Goal: Information Seeking & Learning: Learn about a topic

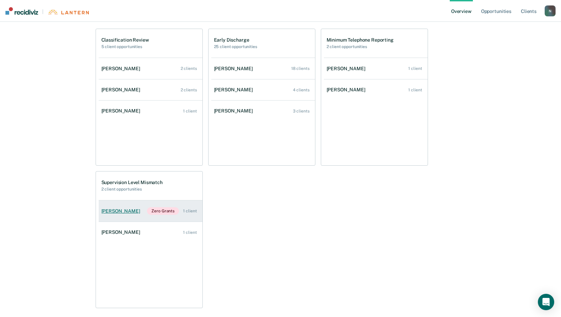
scroll to position [374, 0]
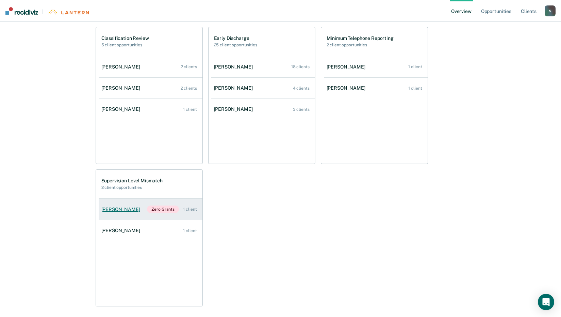
click at [117, 207] on div "[PERSON_NAME]" at bounding box center [122, 209] width 42 height 6
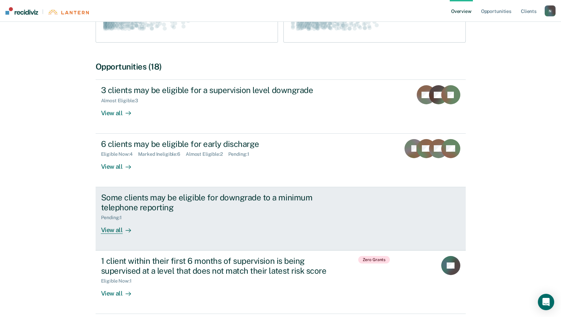
scroll to position [170, 0]
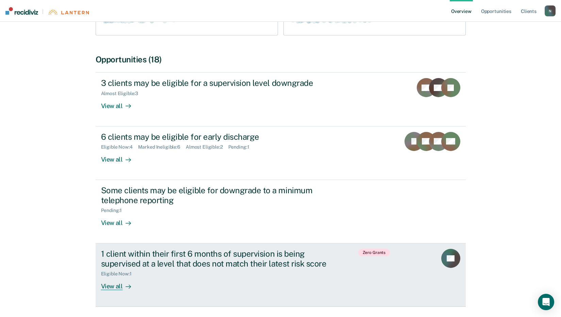
click at [113, 286] on div "View all" at bounding box center [120, 282] width 38 height 13
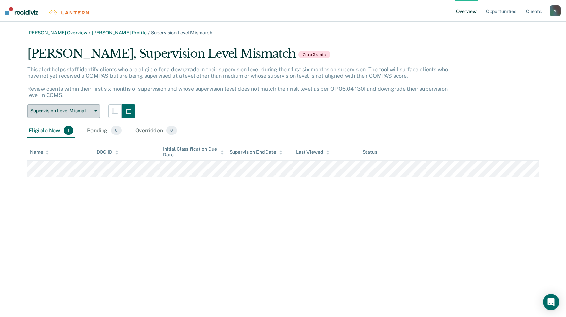
click at [90, 110] on span "Supervision Level Mismatch" at bounding box center [60, 111] width 61 height 6
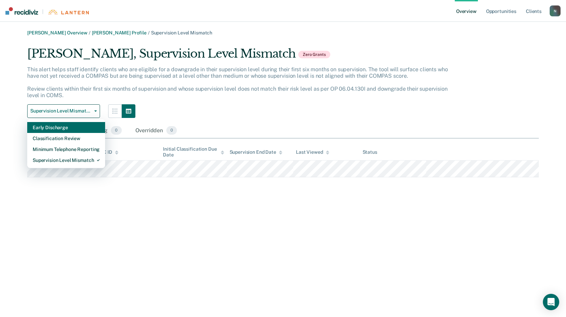
click at [65, 125] on div "Early Discharge" at bounding box center [66, 127] width 67 height 11
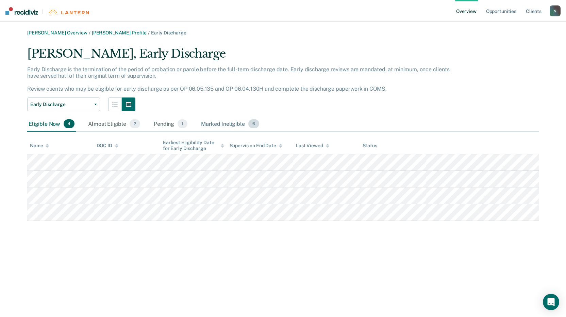
click at [210, 123] on div "Marked Ineligible 6" at bounding box center [230, 123] width 61 height 15
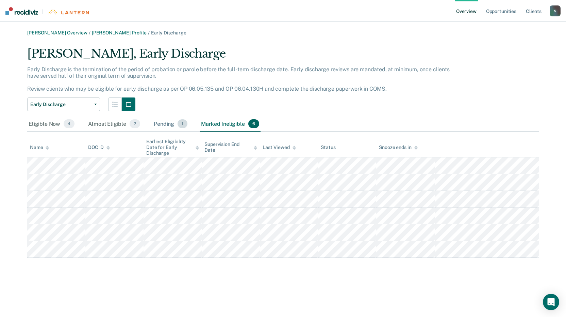
click at [166, 121] on div "Pending 1" at bounding box center [171, 123] width 36 height 15
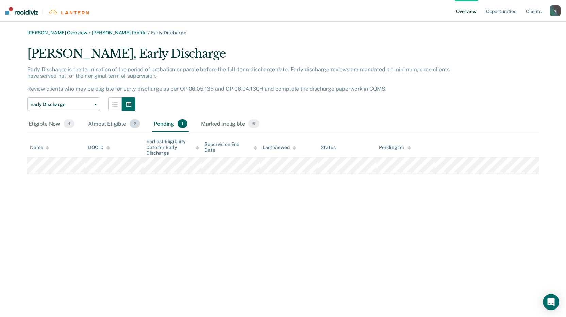
click at [105, 122] on div "Almost Eligible 2" at bounding box center [114, 123] width 55 height 15
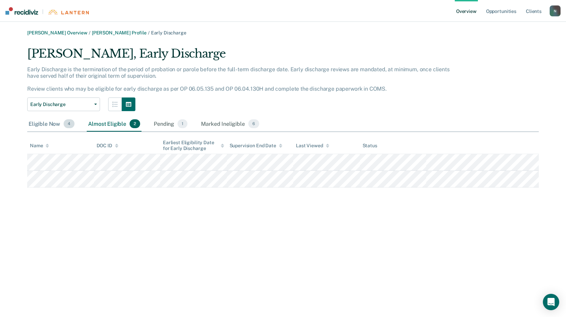
click at [41, 124] on div "Eligible Now 4" at bounding box center [51, 123] width 49 height 15
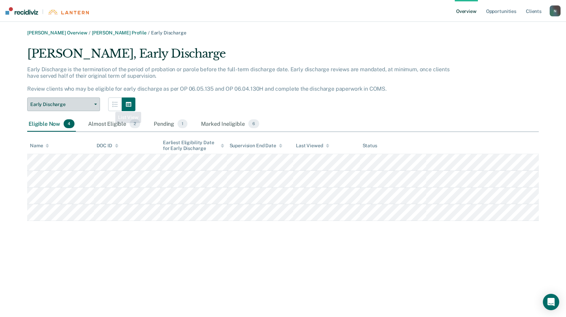
click at [92, 101] on button "Early Discharge" at bounding box center [63, 104] width 73 height 14
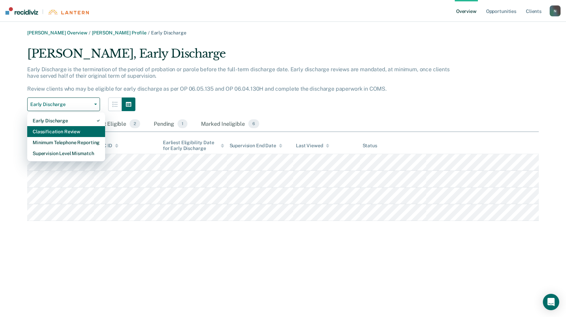
click at [51, 130] on div "Classification Review" at bounding box center [66, 131] width 67 height 11
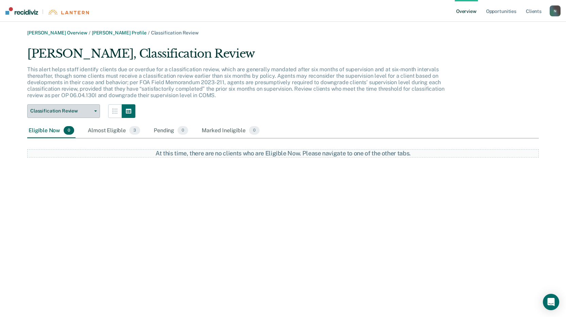
click at [92, 108] on button "Classification Review" at bounding box center [63, 111] width 73 height 14
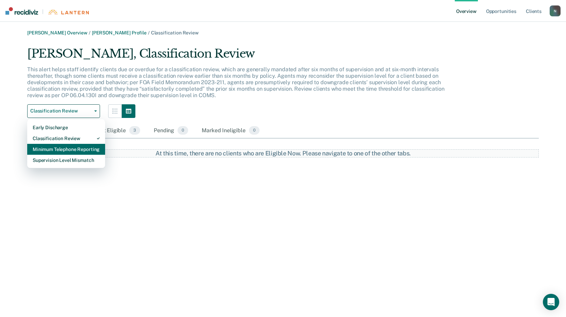
click at [58, 150] on div "Minimum Telephone Reporting" at bounding box center [66, 149] width 67 height 11
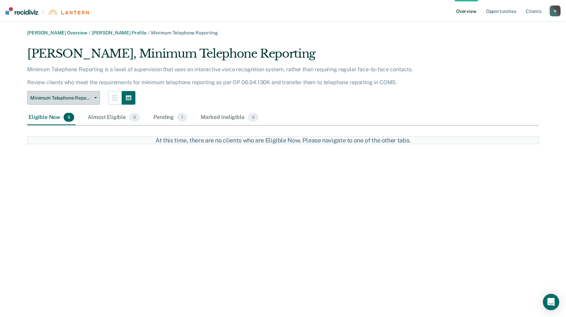
click at [94, 101] on button "Minimum Telephone Reporting" at bounding box center [63, 98] width 73 height 14
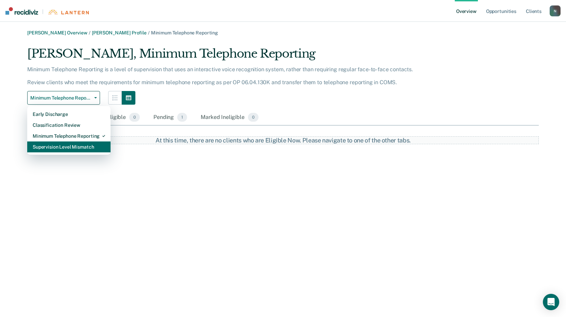
click at [84, 147] on div "Supervision Level Mismatch" at bounding box center [69, 146] width 73 height 11
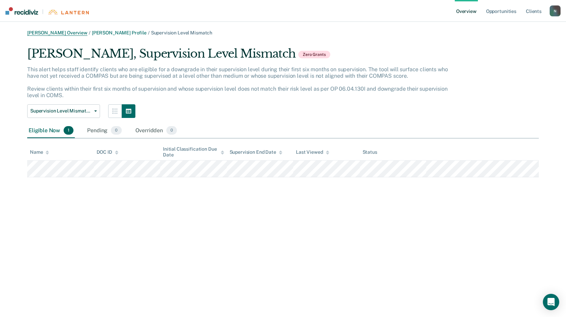
click at [43, 33] on link "[PERSON_NAME] Overview" at bounding box center [57, 33] width 60 height 6
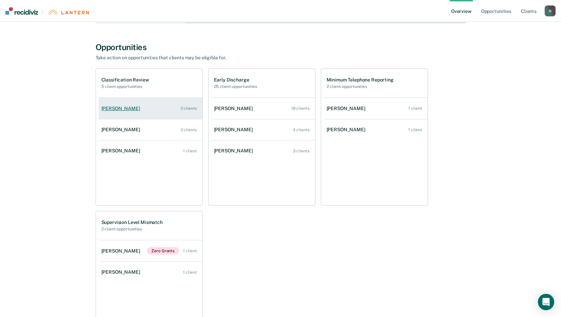
scroll to position [340, 0]
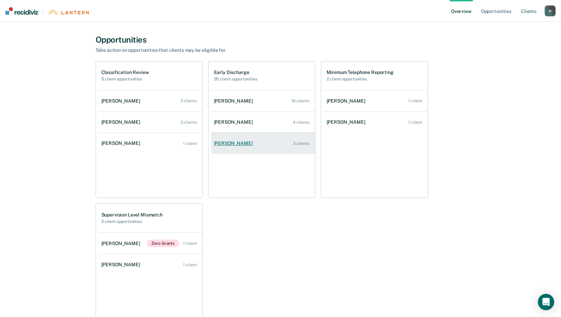
click at [224, 142] on div "[PERSON_NAME]" at bounding box center [235, 143] width 42 height 6
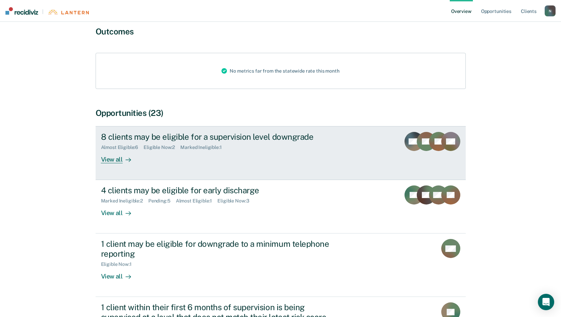
scroll to position [68, 0]
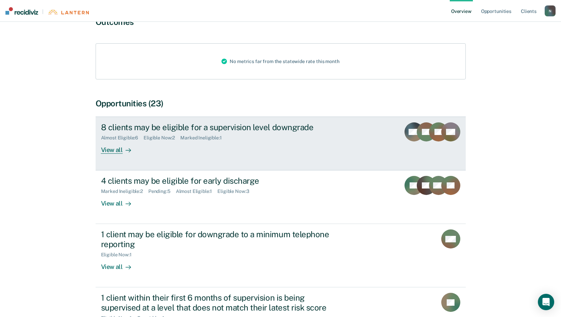
click at [117, 149] on div "View all" at bounding box center [120, 147] width 38 height 13
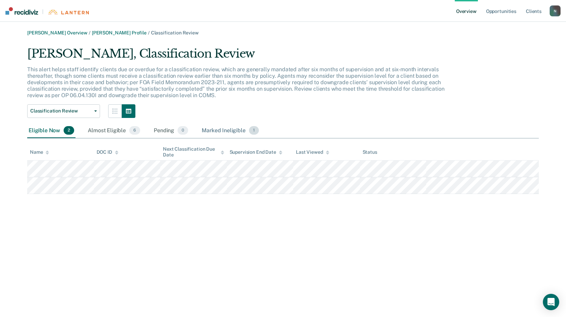
click at [232, 126] on div "Marked Ineligible 1" at bounding box center [231, 130] width 60 height 15
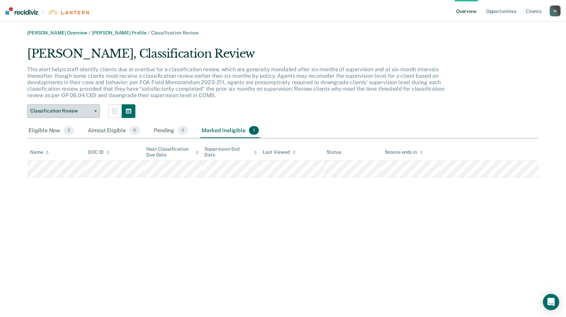
click at [72, 111] on span "Classification Review" at bounding box center [60, 111] width 61 height 6
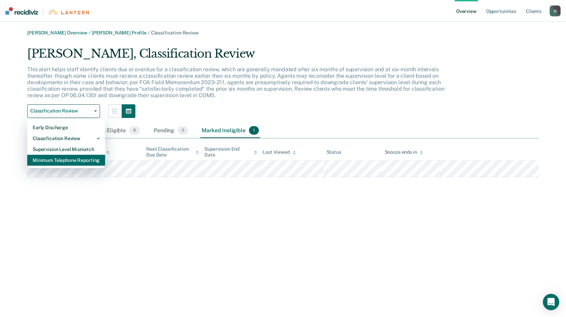
click at [59, 157] on div "Minimum Telephone Reporting" at bounding box center [66, 160] width 67 height 11
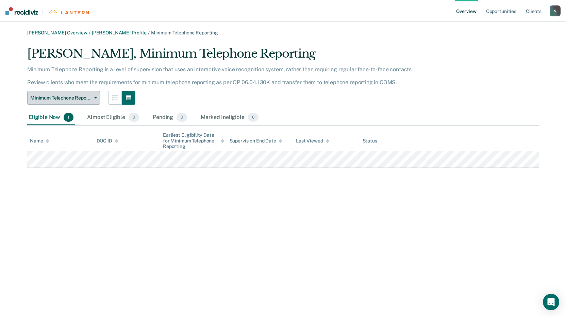
click at [79, 95] on span "Minimum Telephone Reporting" at bounding box center [60, 98] width 61 height 6
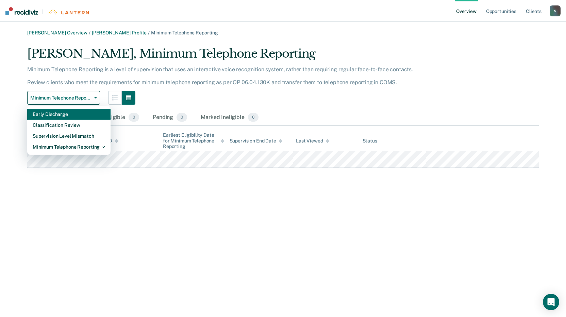
click at [62, 115] on div "Early Discharge" at bounding box center [69, 114] width 73 height 11
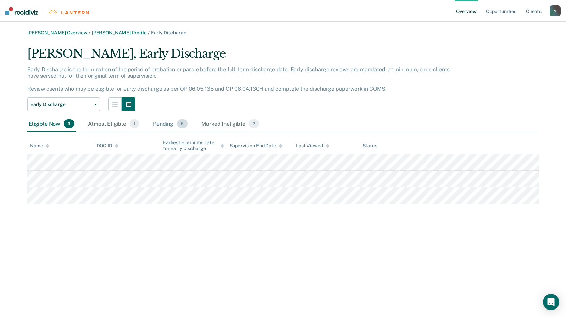
click at [169, 125] on div "Pending 5" at bounding box center [170, 123] width 37 height 15
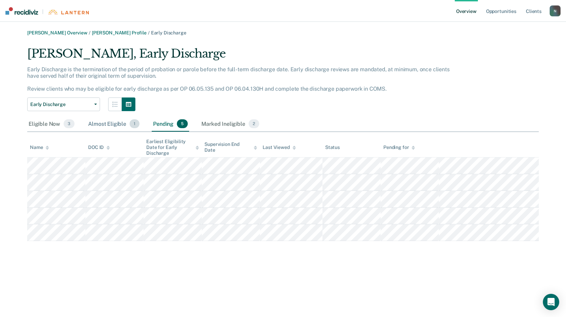
click at [119, 123] on div "Almost Eligible 1" at bounding box center [114, 123] width 54 height 15
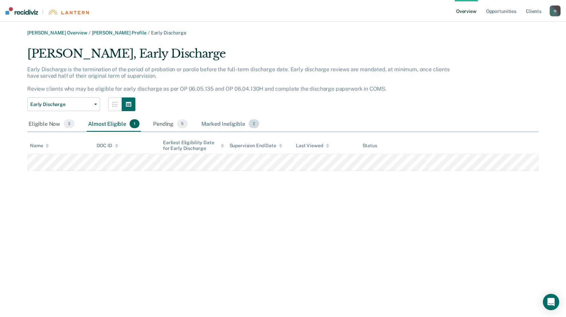
click at [222, 127] on div "Marked Ineligible 2" at bounding box center [230, 123] width 61 height 15
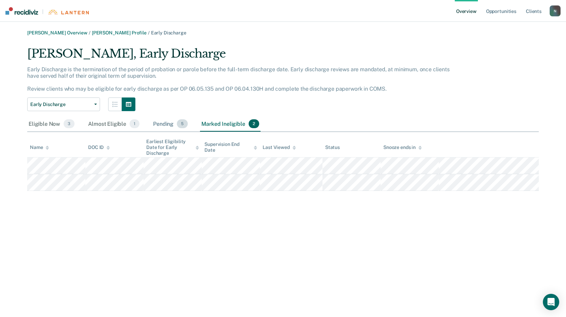
click at [164, 126] on div "Pending 5" at bounding box center [170, 123] width 37 height 15
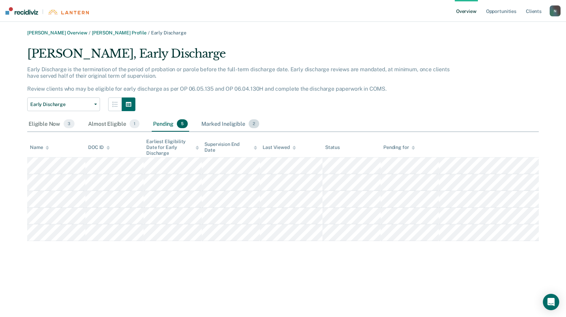
click at [220, 123] on div "Marked Ineligible 2" at bounding box center [230, 123] width 61 height 15
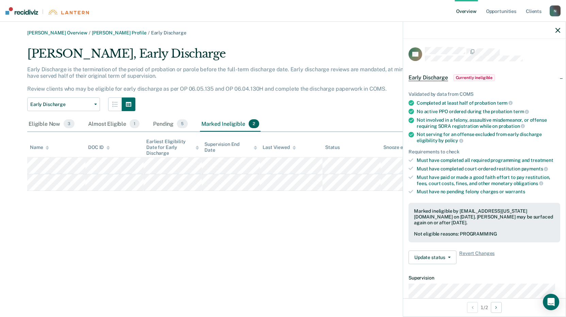
click at [277, 239] on div "[PERSON_NAME] Overview / [PERSON_NAME] Profile / Early Discharge [PERSON_NAME],…" at bounding box center [283, 162] width 550 height 265
click at [563, 27] on div at bounding box center [484, 30] width 163 height 17
click at [560, 28] on icon "button" at bounding box center [558, 30] width 5 height 5
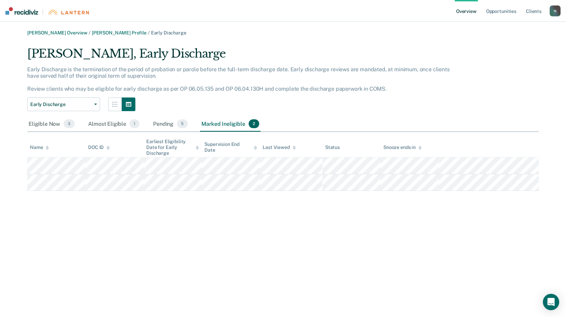
click at [57, 36] on div "[PERSON_NAME] Overview / [PERSON_NAME] Profile / Early Discharge [PERSON_NAME],…" at bounding box center [283, 110] width 550 height 161
click at [60, 34] on link "[PERSON_NAME] Overview" at bounding box center [57, 33] width 60 height 6
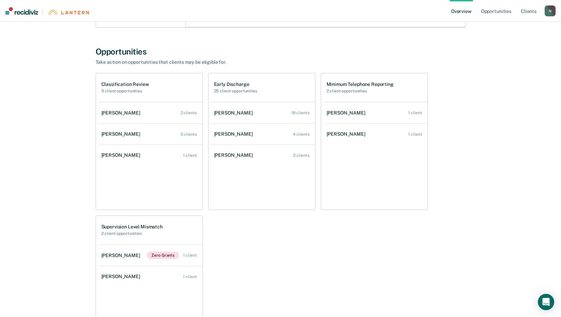
scroll to position [340, 0]
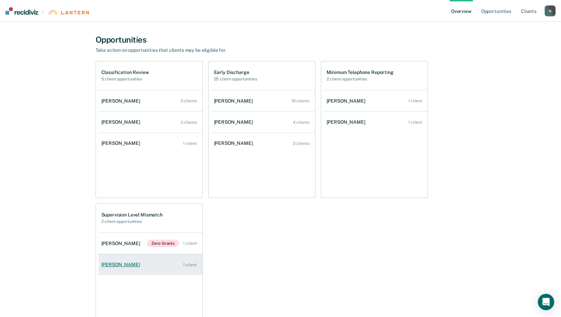
click at [141, 262] on div "[PERSON_NAME]" at bounding box center [122, 264] width 42 height 6
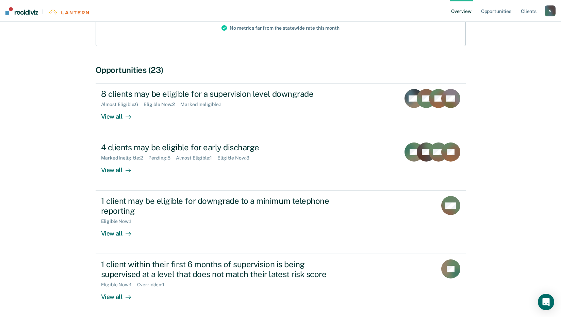
scroll to position [102, 0]
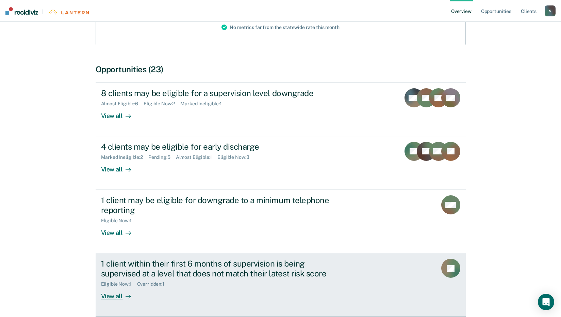
click at [111, 293] on div "View all" at bounding box center [120, 293] width 38 height 13
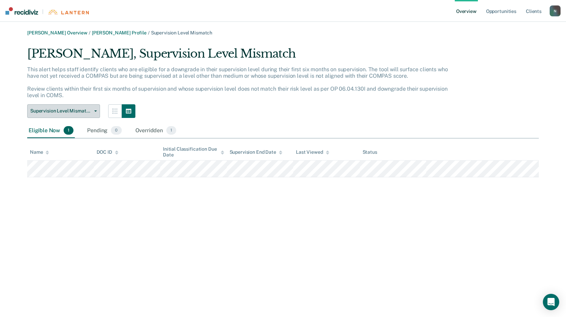
click at [68, 112] on span "Supervision Level Mismatch" at bounding box center [60, 111] width 61 height 6
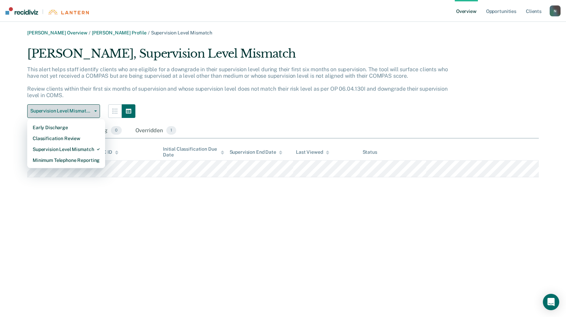
click at [69, 112] on span "Supervision Level Mismatch" at bounding box center [60, 111] width 61 height 6
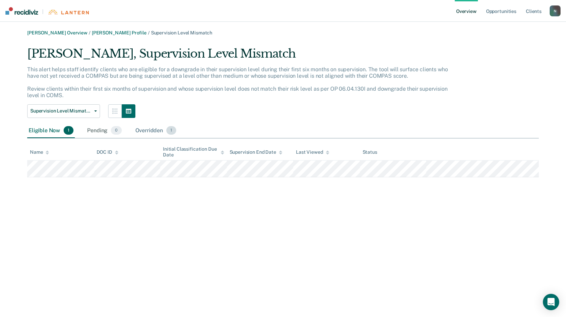
click at [157, 130] on div "Overridden 1" at bounding box center [156, 130] width 44 height 15
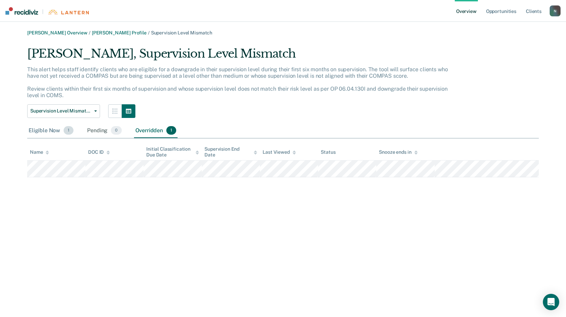
click at [54, 133] on div "Eligible Now 1" at bounding box center [51, 130] width 48 height 15
